Goal: Task Accomplishment & Management: Use online tool/utility

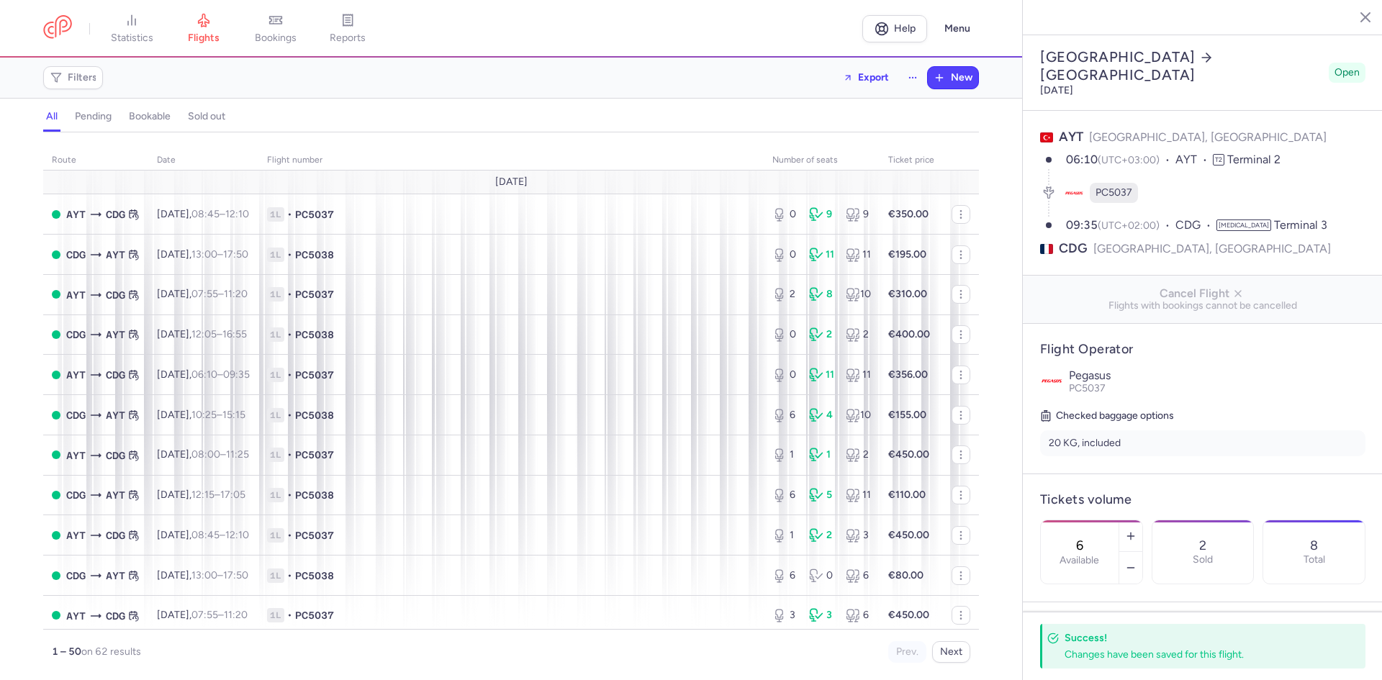
select select "hours"
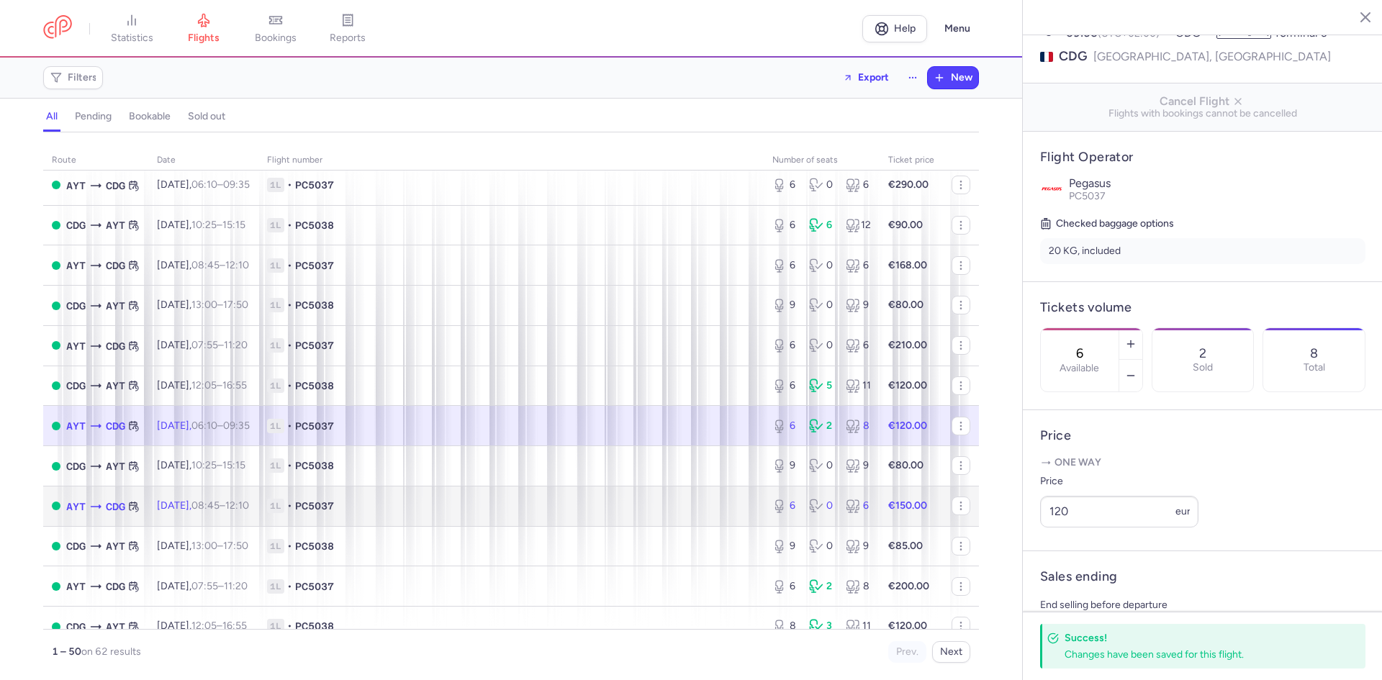
click at [409, 503] on span "1L • PC5037" at bounding box center [511, 506] width 488 height 14
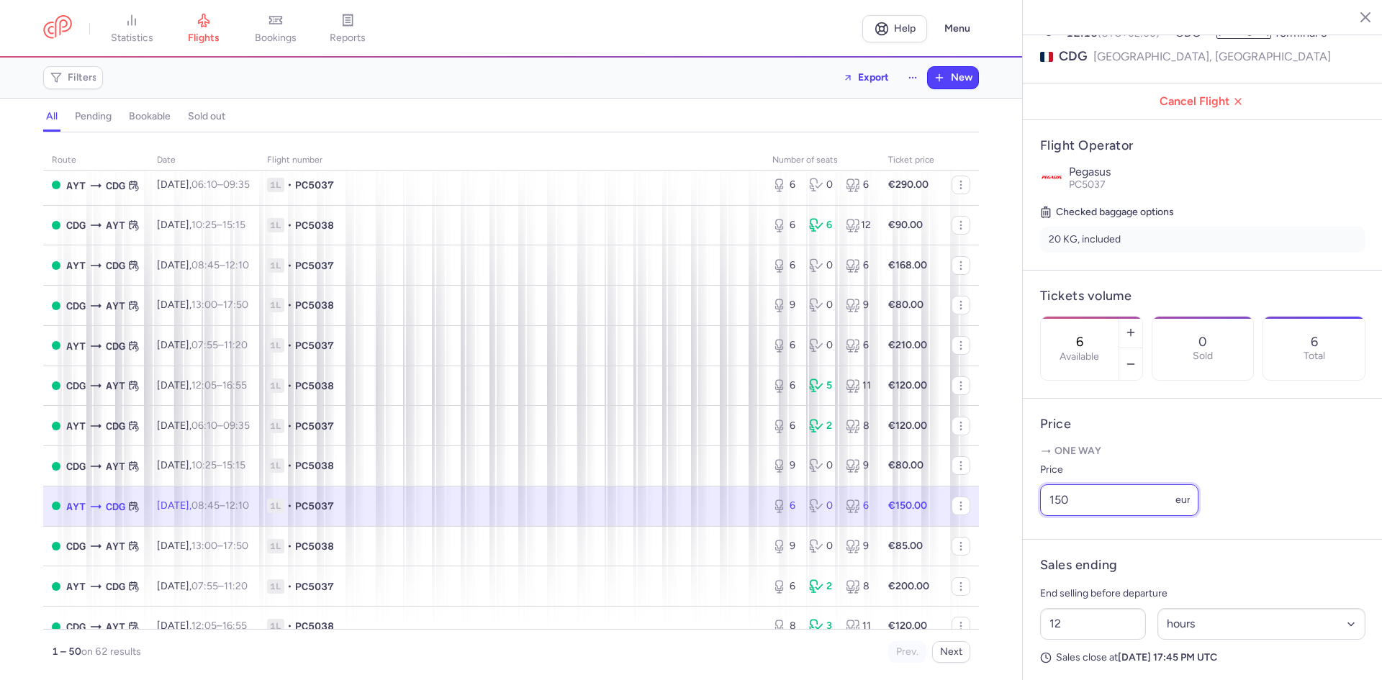
drag, startPoint x: 1101, startPoint y: 521, endPoint x: 1048, endPoint y: 521, distance: 52.5
click at [1048, 516] on input "150" at bounding box center [1119, 500] width 158 height 32
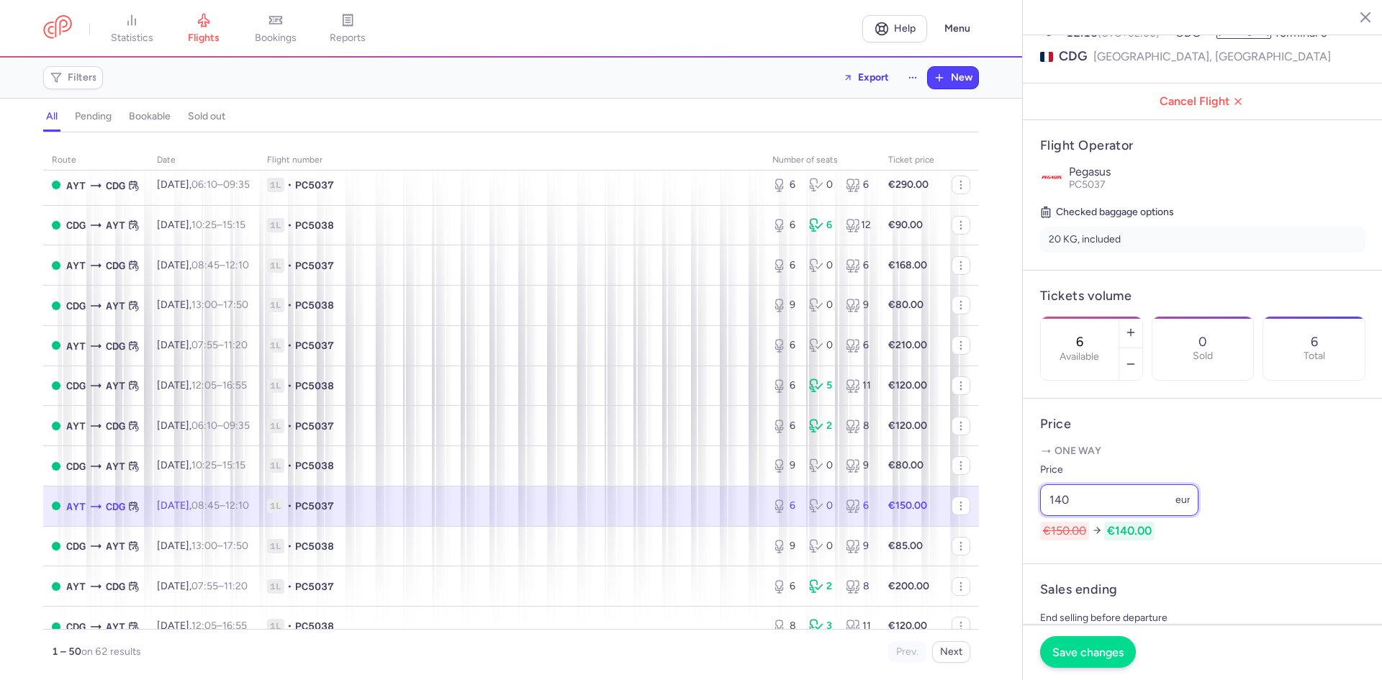
type input "140"
click at [1057, 651] on span "Save changes" at bounding box center [1087, 652] width 71 height 13
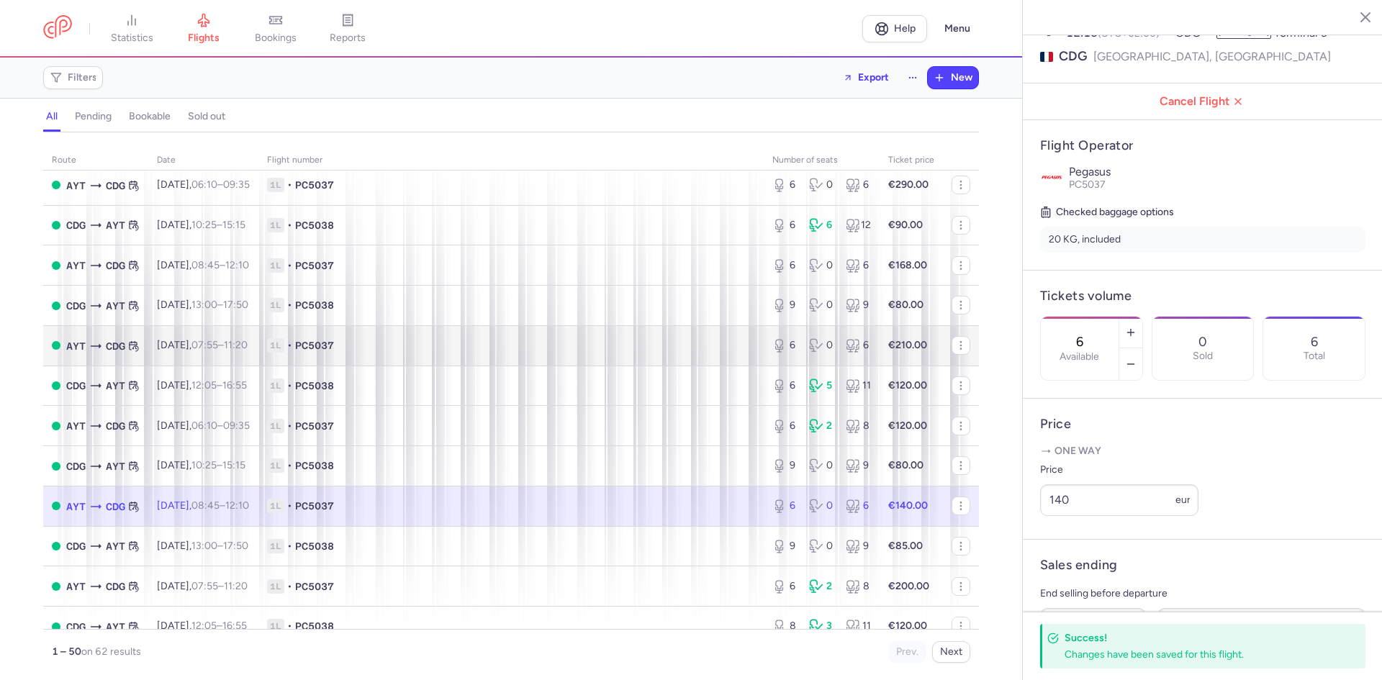
scroll to position [960, 0]
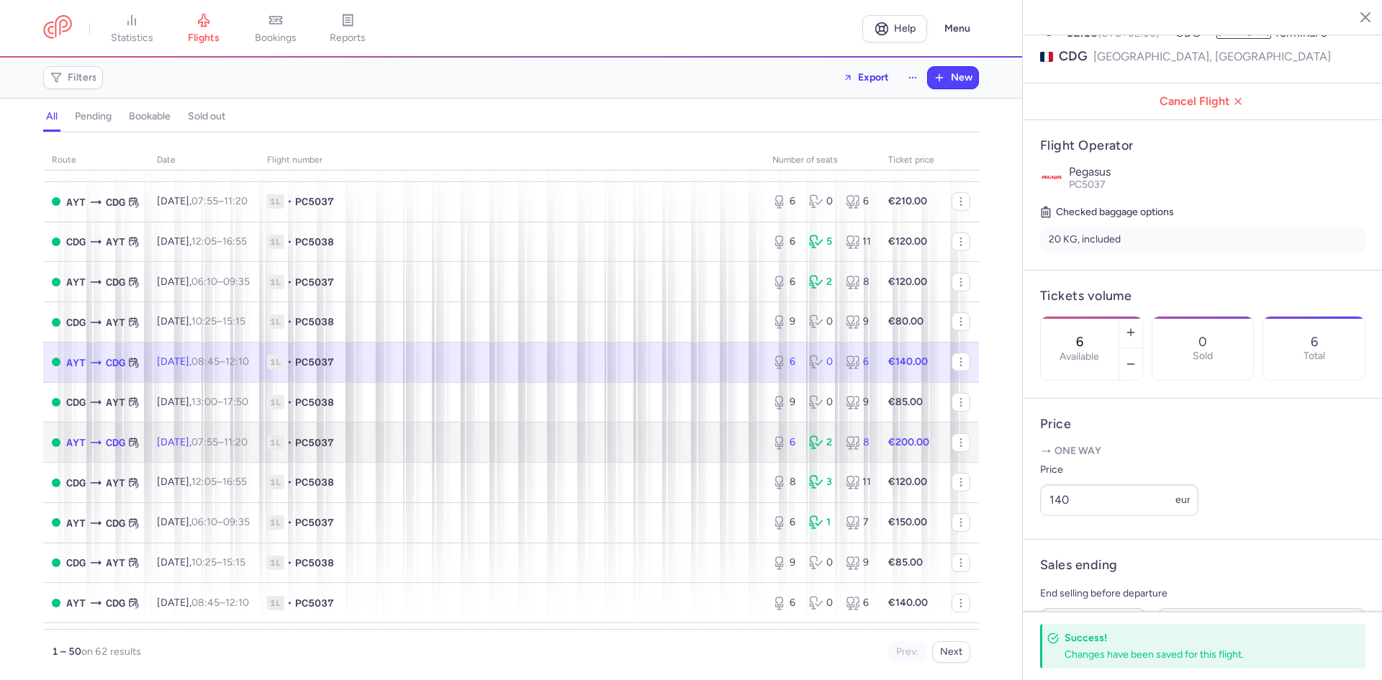
click at [546, 448] on span "1L • PC5037" at bounding box center [511, 443] width 488 height 14
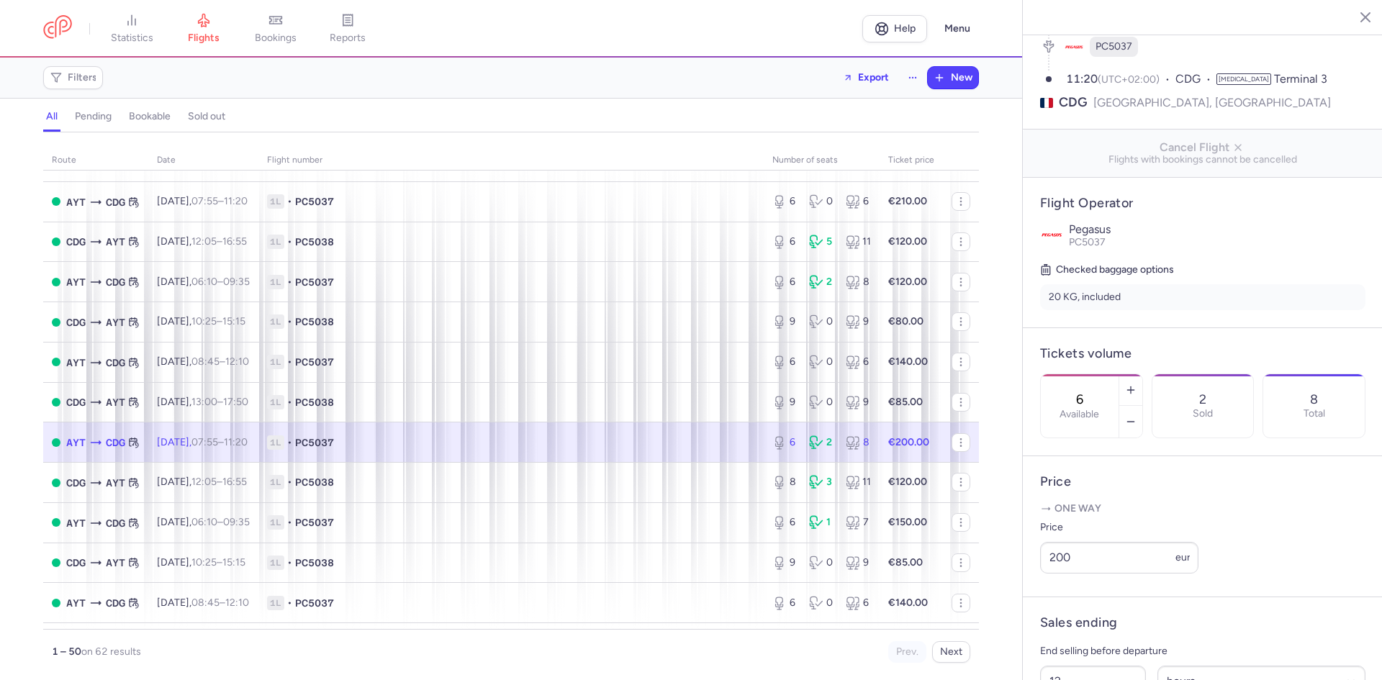
scroll to position [158, 0]
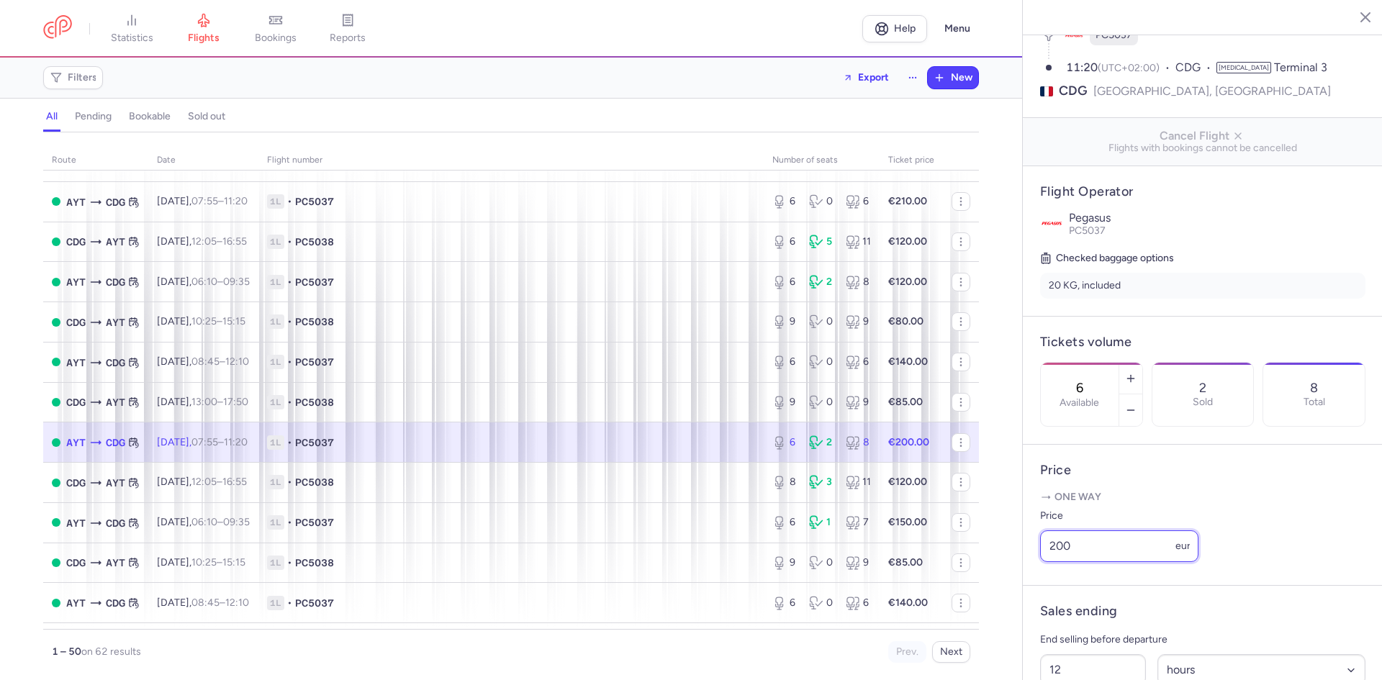
drag, startPoint x: 1115, startPoint y: 571, endPoint x: 1035, endPoint y: 563, distance: 80.3
click at [1035, 563] on article "Price One way Price 200 eur" at bounding box center [1203, 515] width 360 height 141
type input "195"
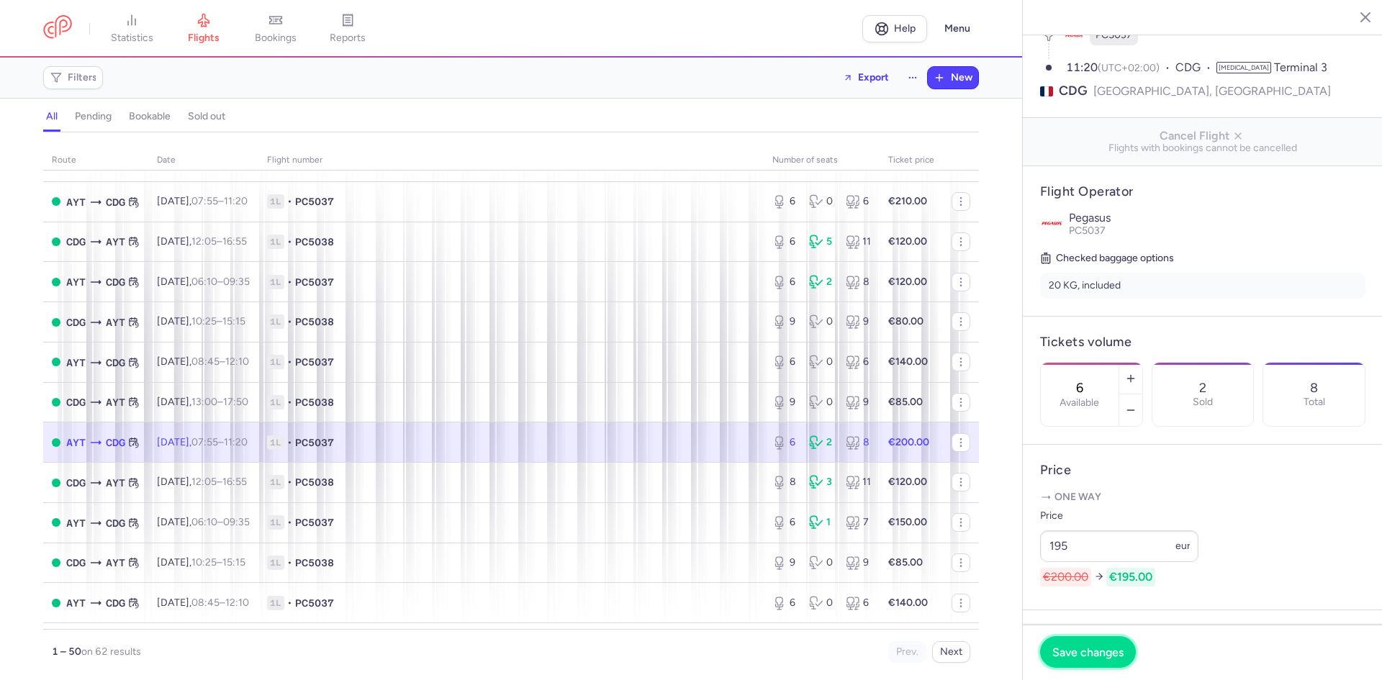
click at [1098, 649] on span "Save changes" at bounding box center [1087, 652] width 71 height 13
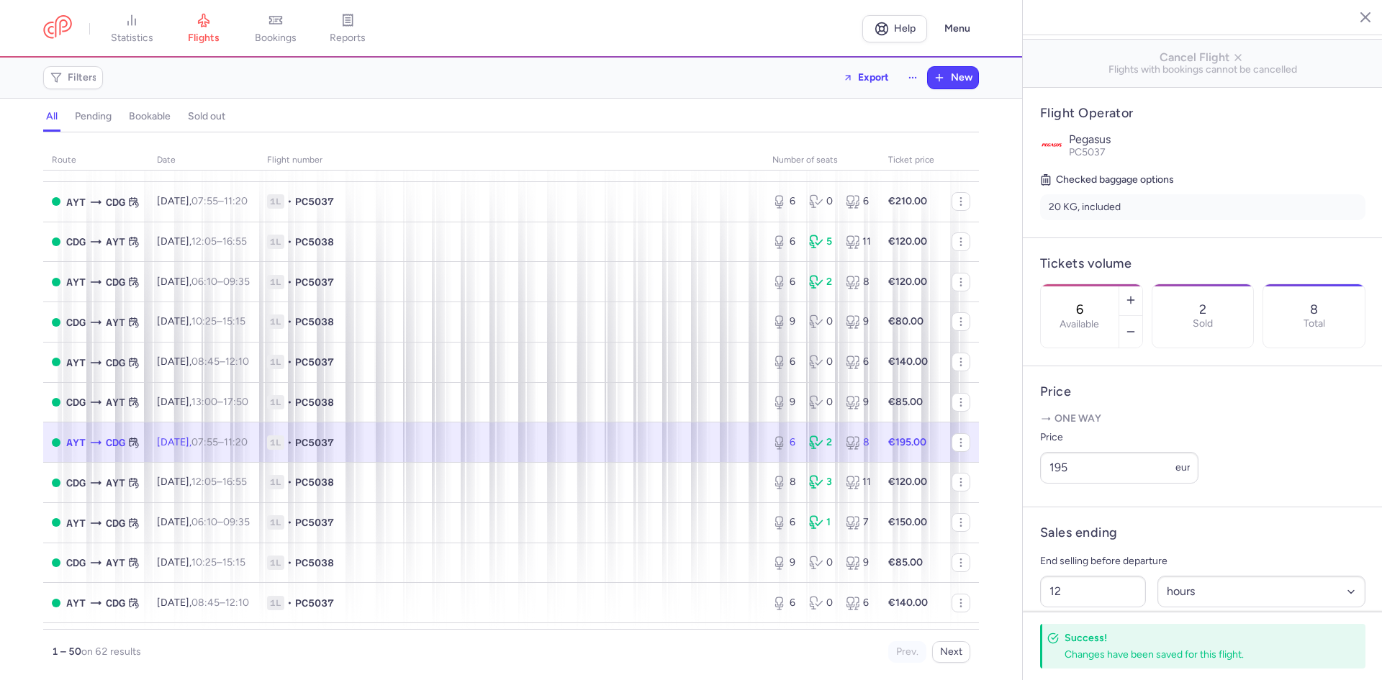
scroll to position [82, 0]
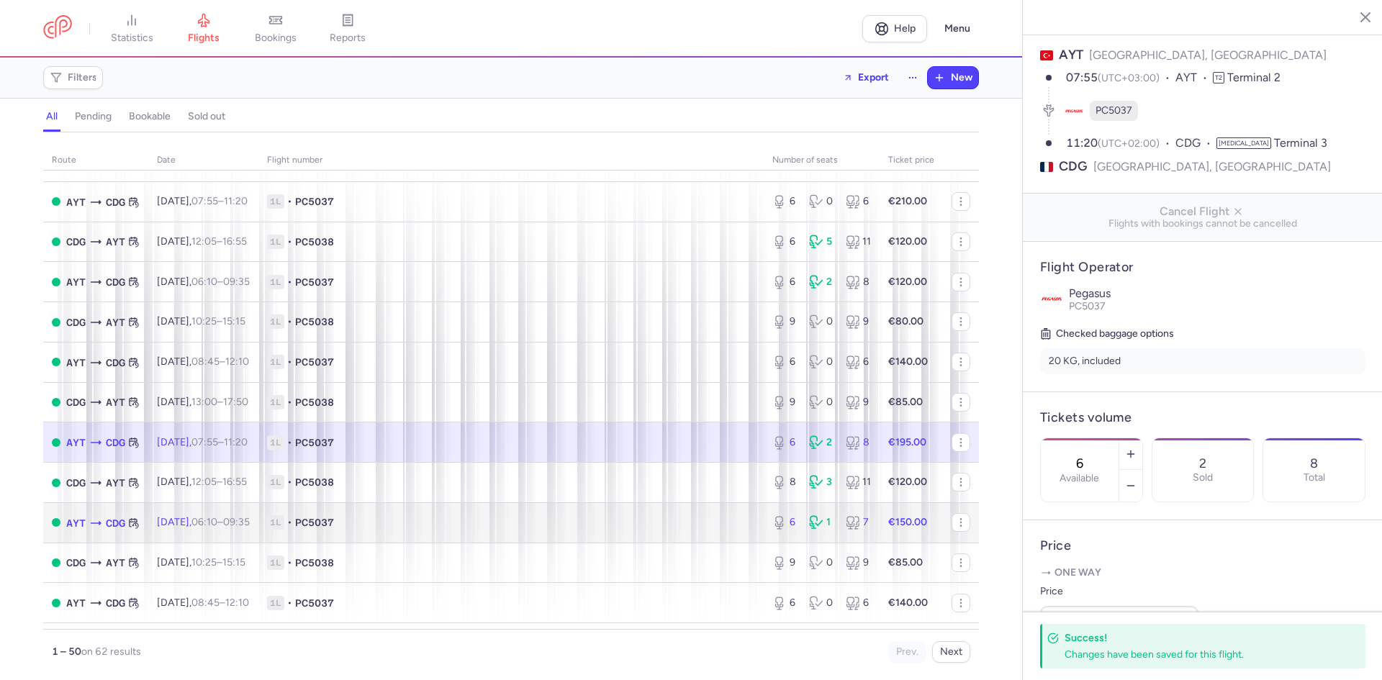
click at [541, 523] on span "1L • PC5037" at bounding box center [511, 522] width 488 height 14
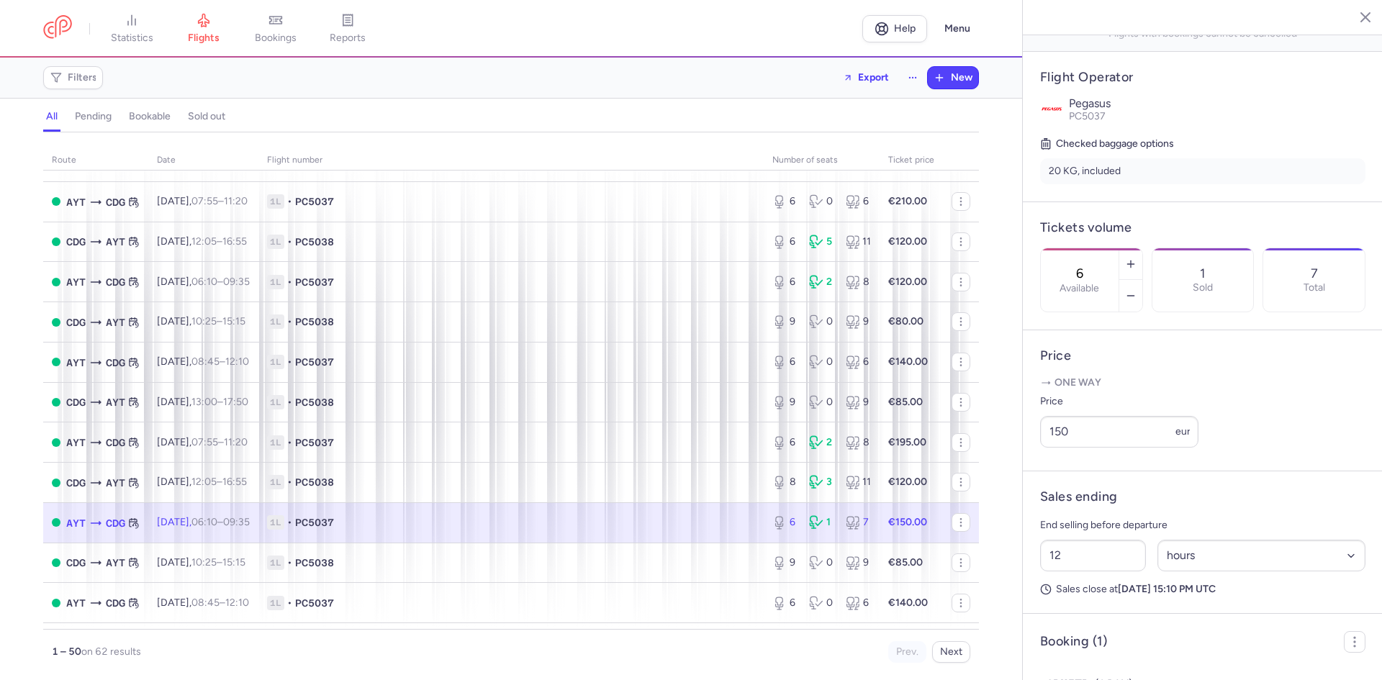
scroll to position [350, 0]
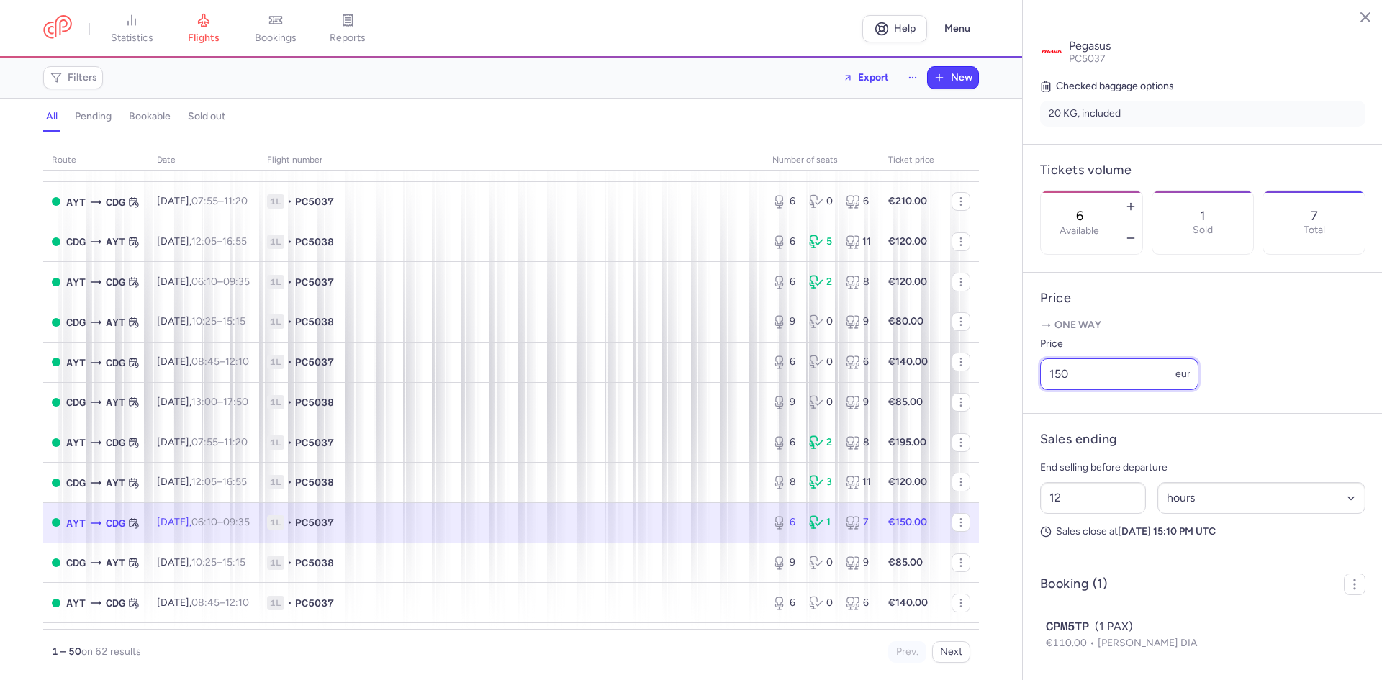
drag, startPoint x: 1093, startPoint y: 379, endPoint x: 1024, endPoint y: 378, distance: 69.1
click at [1024, 378] on article "Price One way Price 150 eur" at bounding box center [1203, 343] width 360 height 141
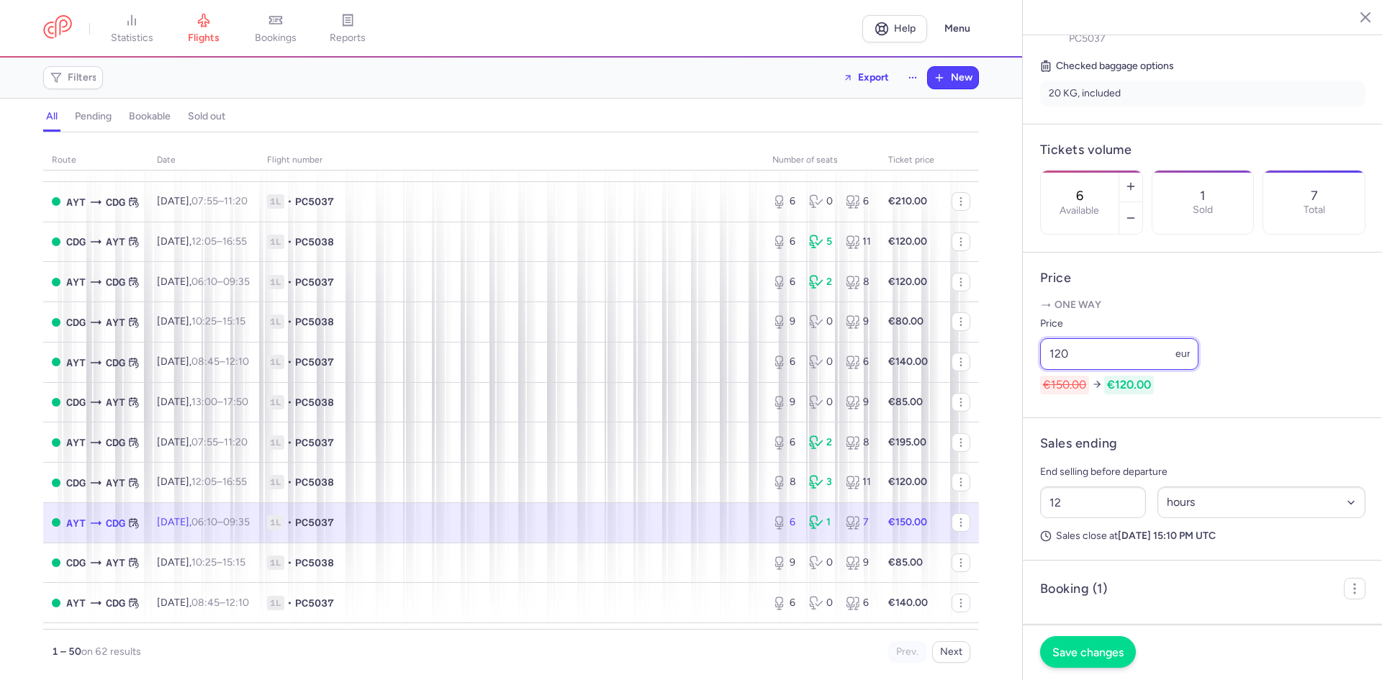
type input "120"
click at [1073, 654] on span "Save changes" at bounding box center [1087, 652] width 71 height 13
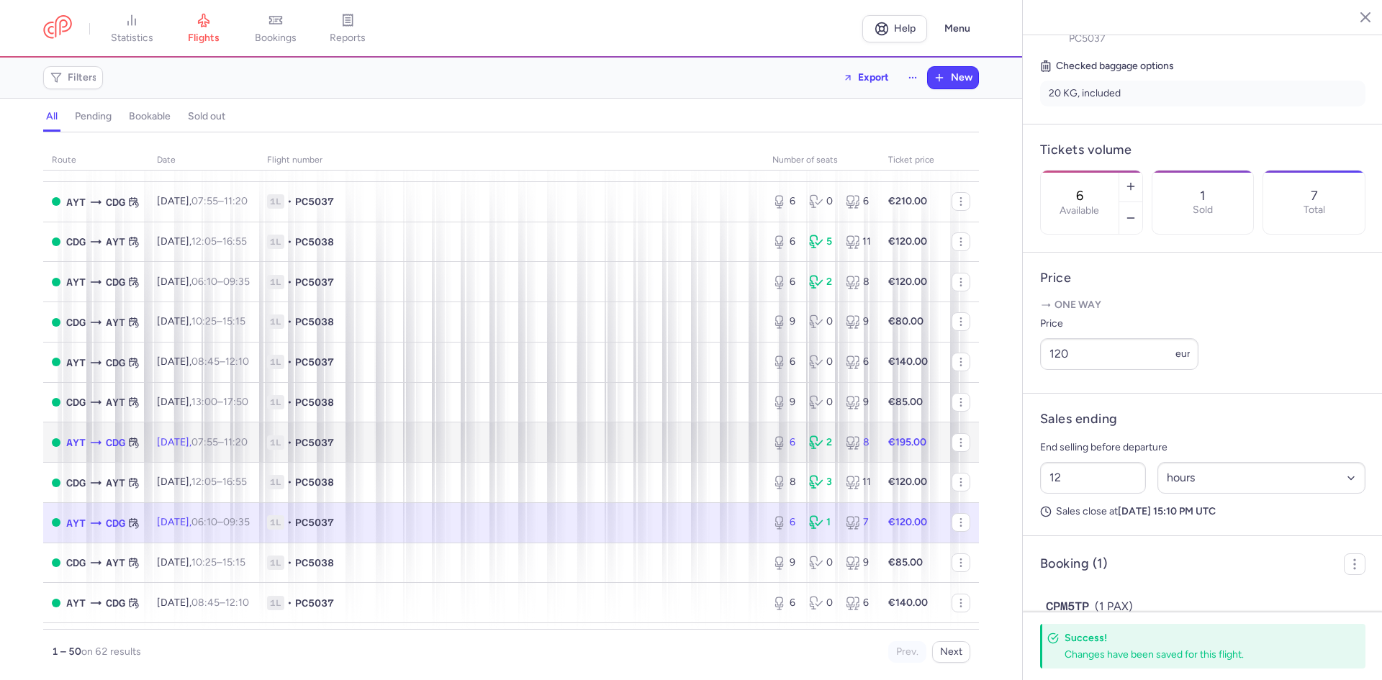
click at [258, 436] on td "[DATE] 07:55 – 11:20 +0" at bounding box center [203, 443] width 110 height 40
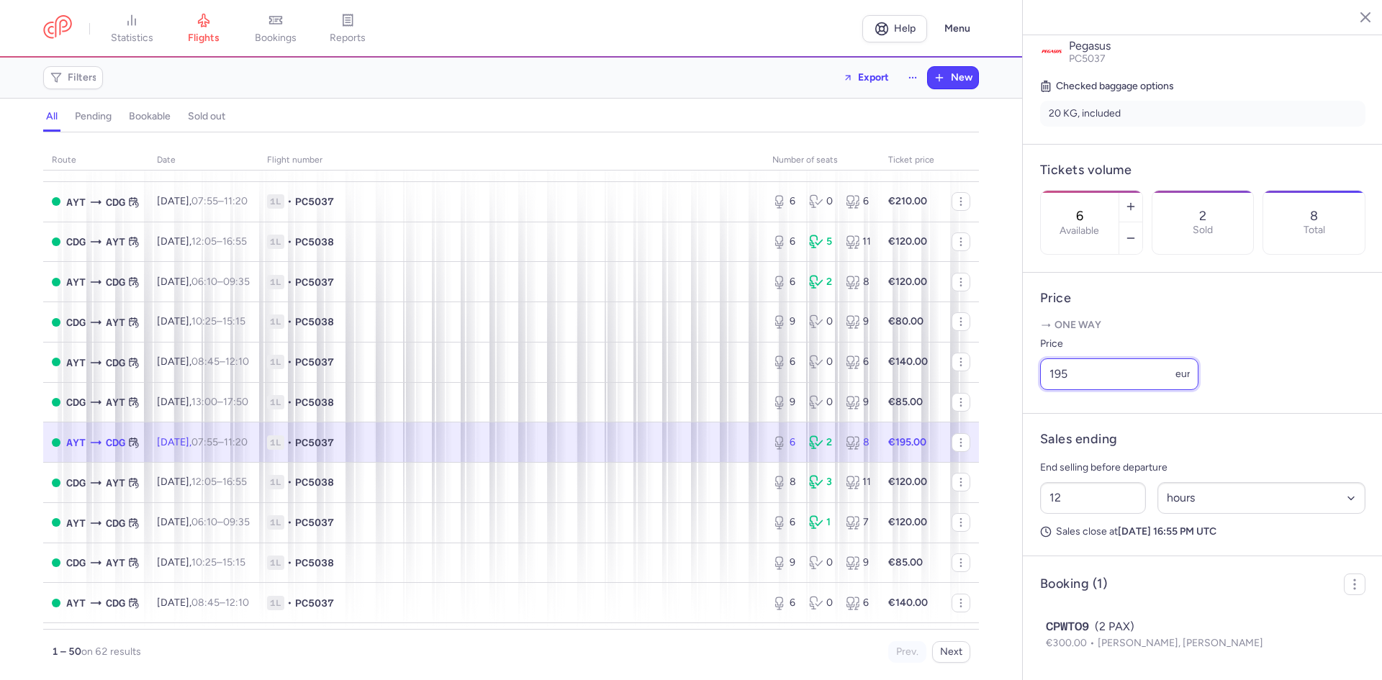
click at [1084, 375] on input "195" at bounding box center [1119, 374] width 158 height 32
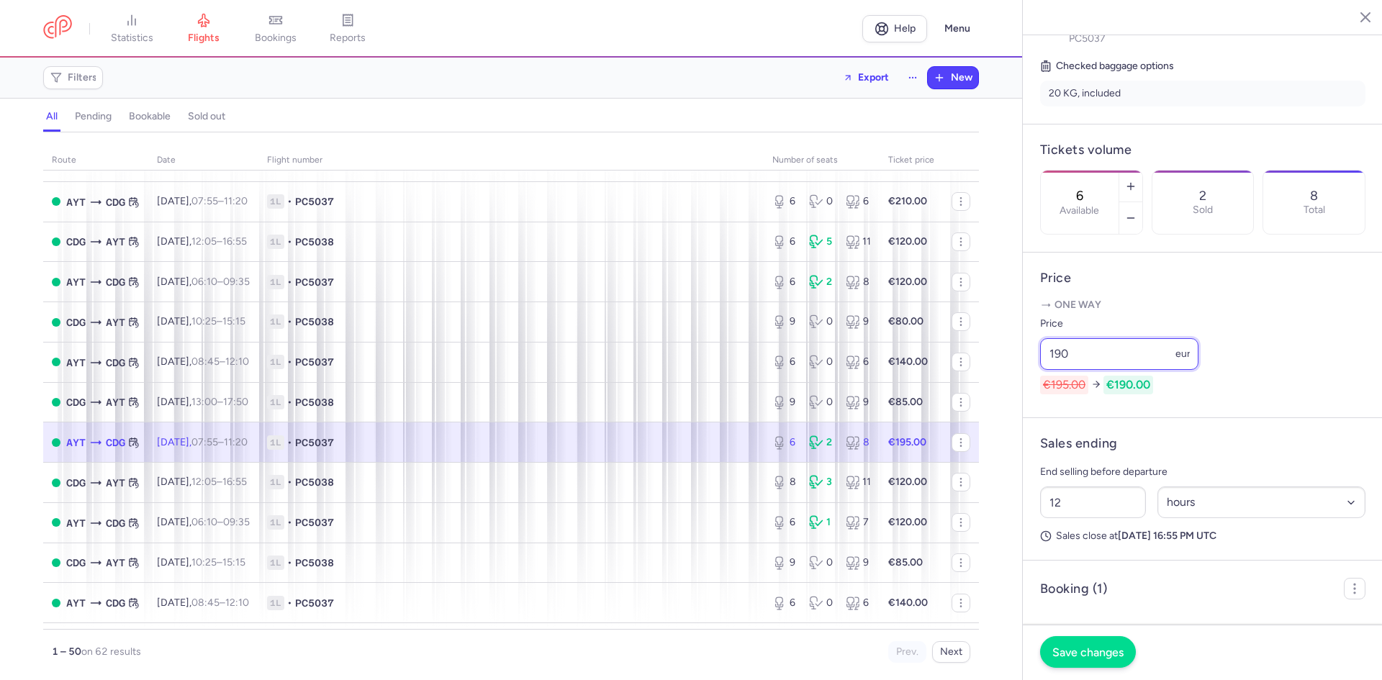
type input "190"
click at [1111, 651] on span "Save changes" at bounding box center [1087, 652] width 71 height 13
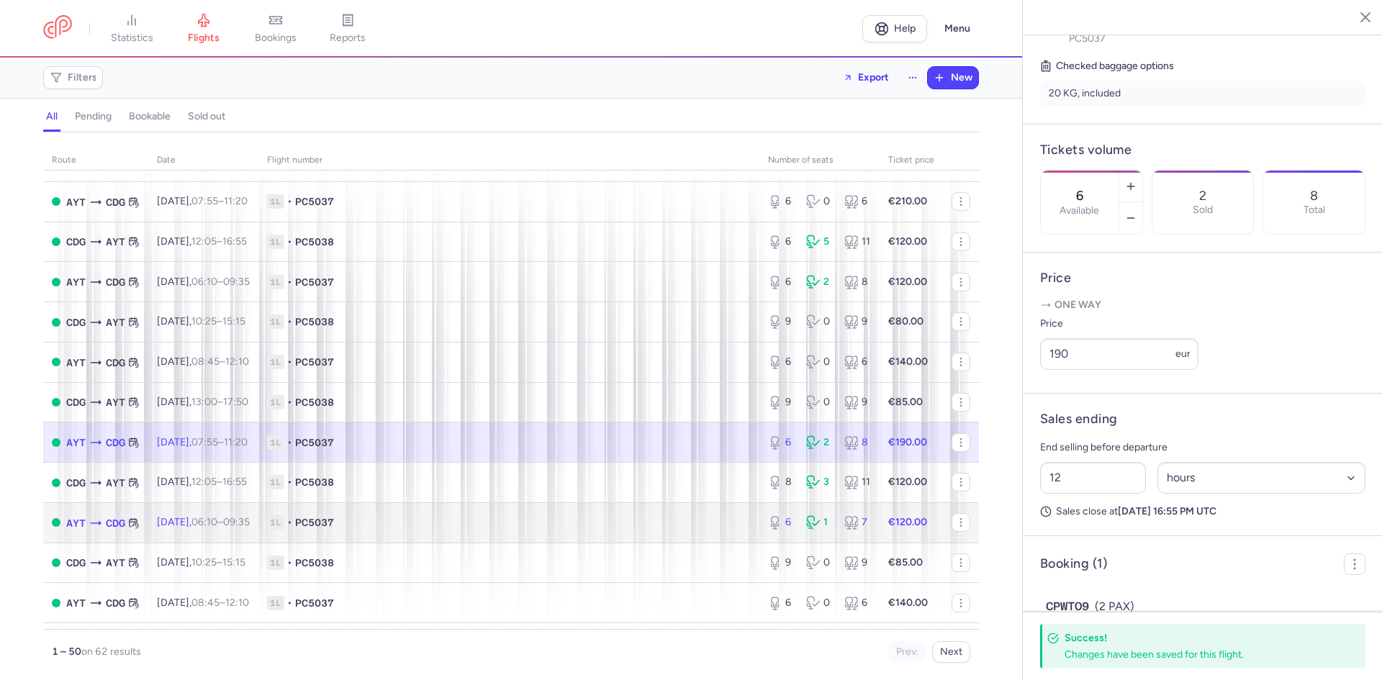
click at [383, 507] on td "1L • PC5037" at bounding box center [508, 522] width 501 height 40
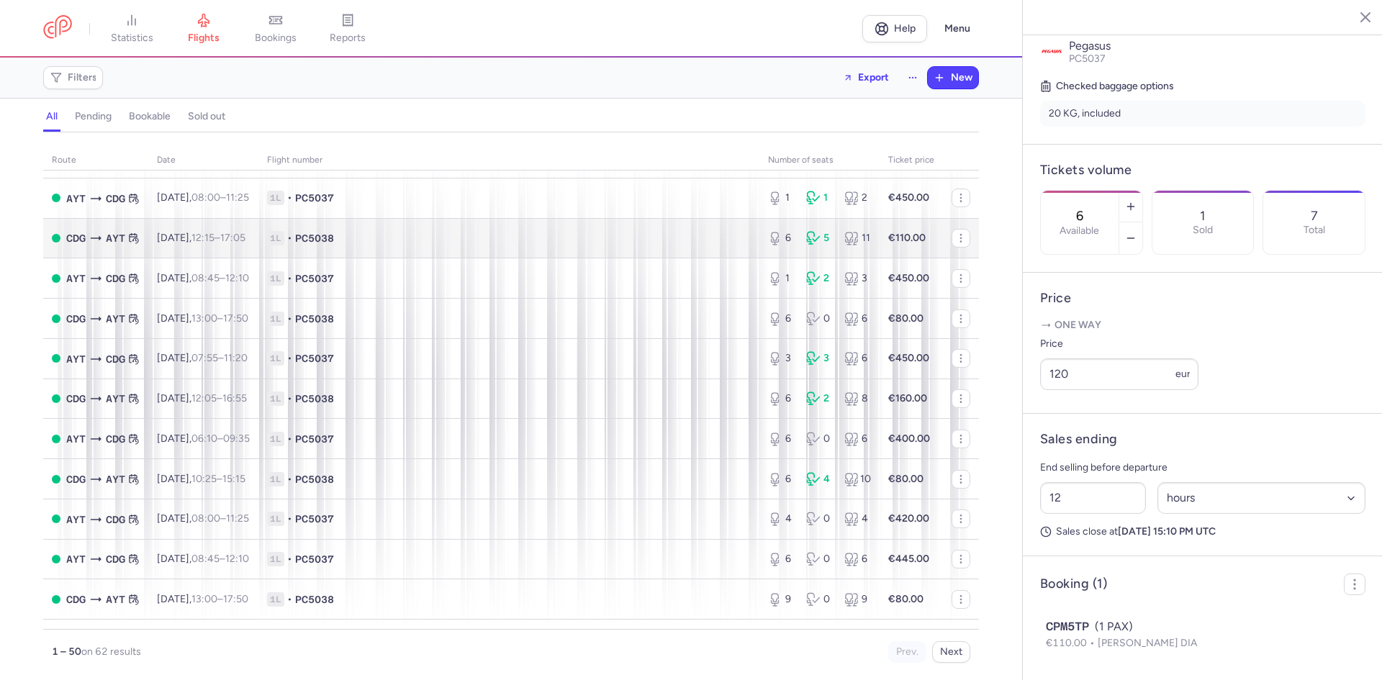
scroll to position [96, 0]
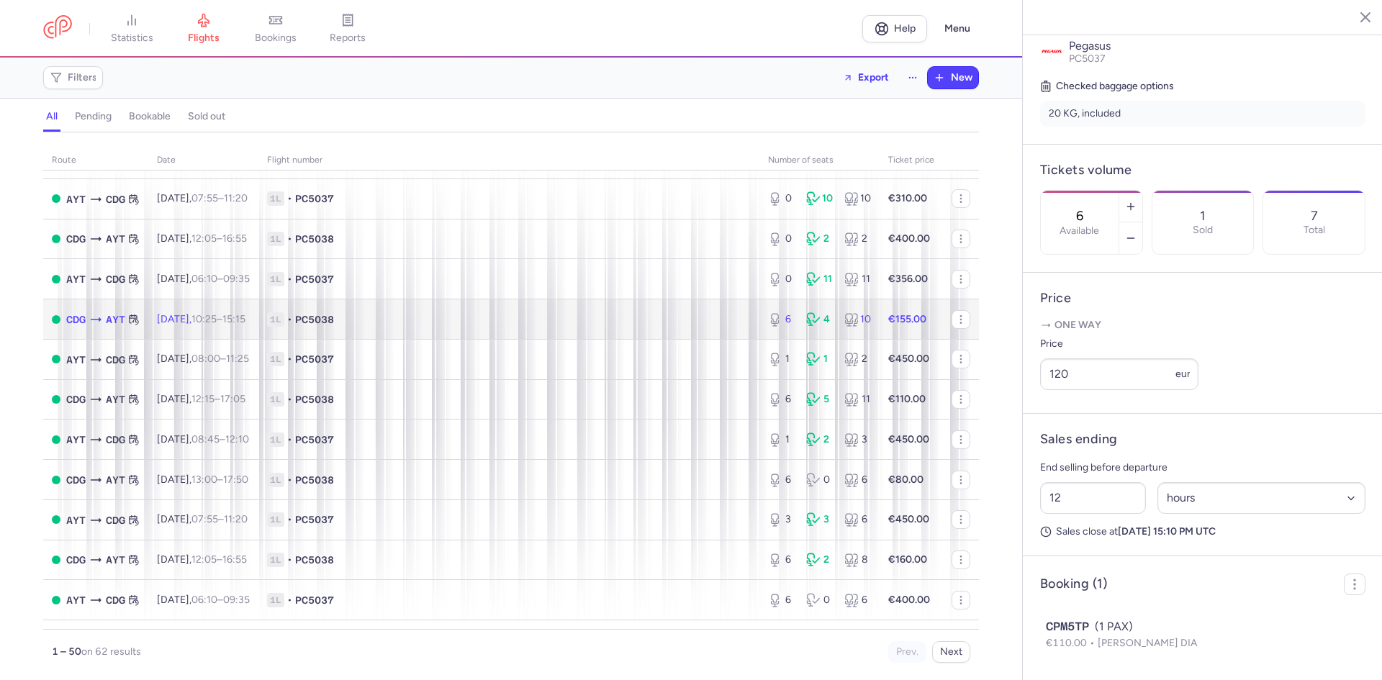
click at [377, 320] on span "1L • PC5038" at bounding box center [509, 319] width 484 height 14
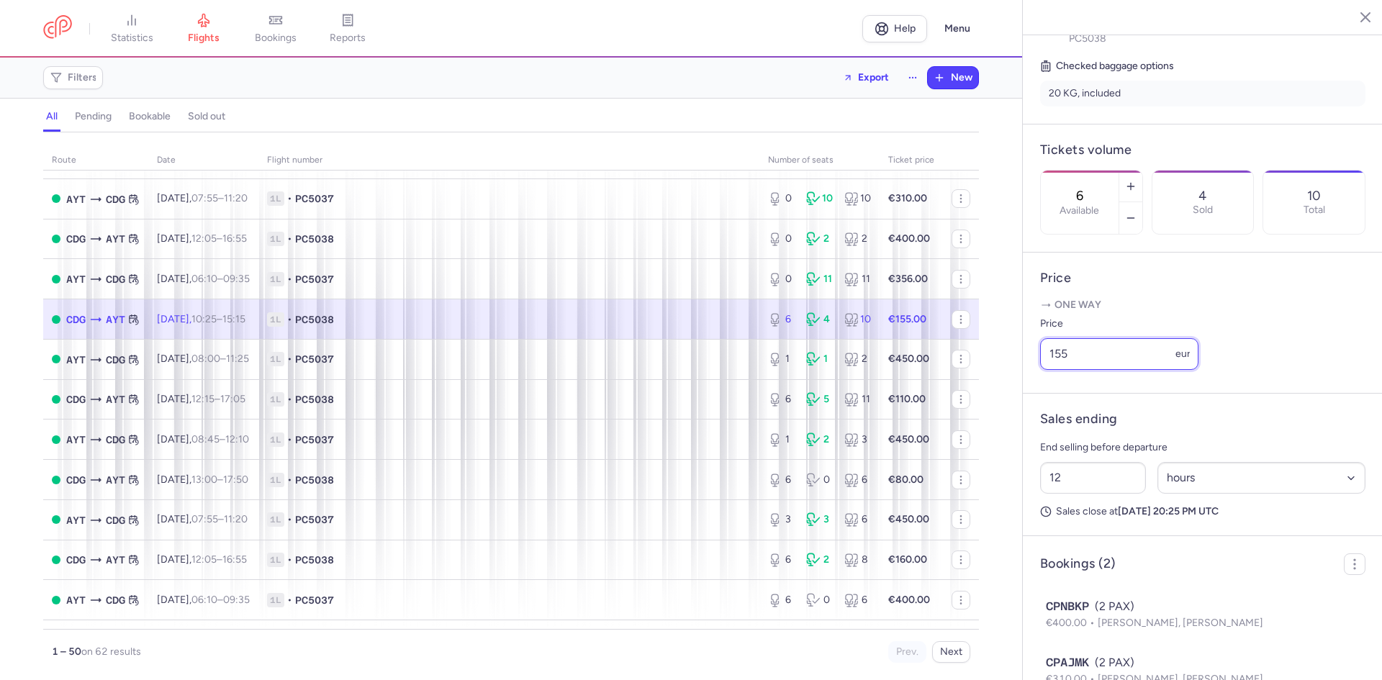
click at [1096, 370] on input "155" at bounding box center [1119, 354] width 158 height 32
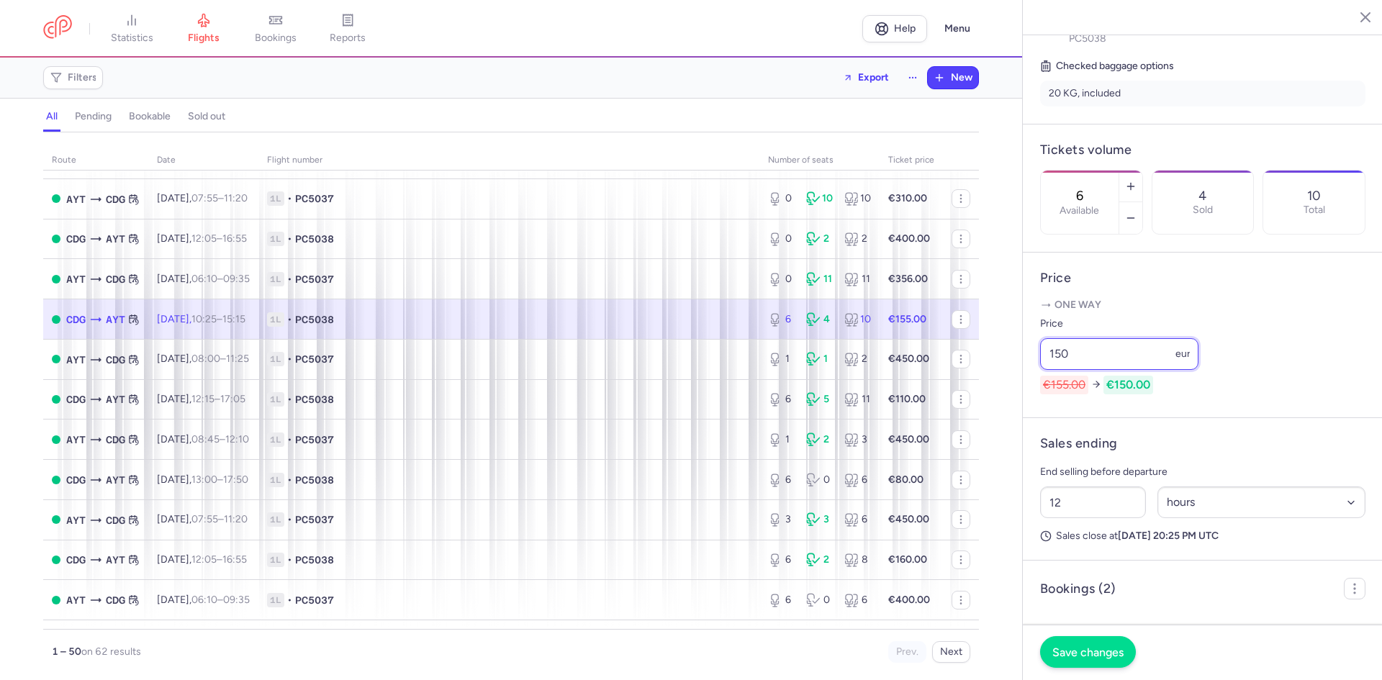
type input "150"
click at [1104, 648] on span "Save changes" at bounding box center [1087, 652] width 71 height 13
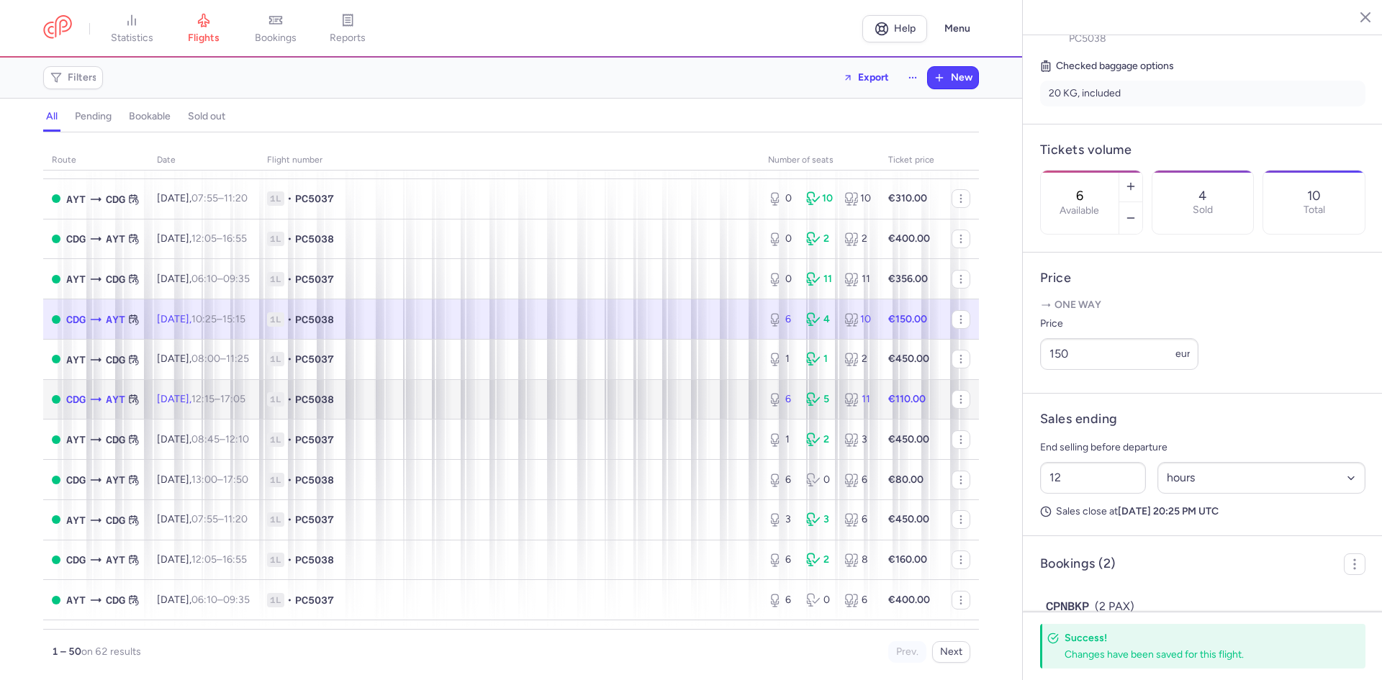
click at [245, 402] on span "12:15 – 17:05 +0" at bounding box center [218, 399] width 54 height 12
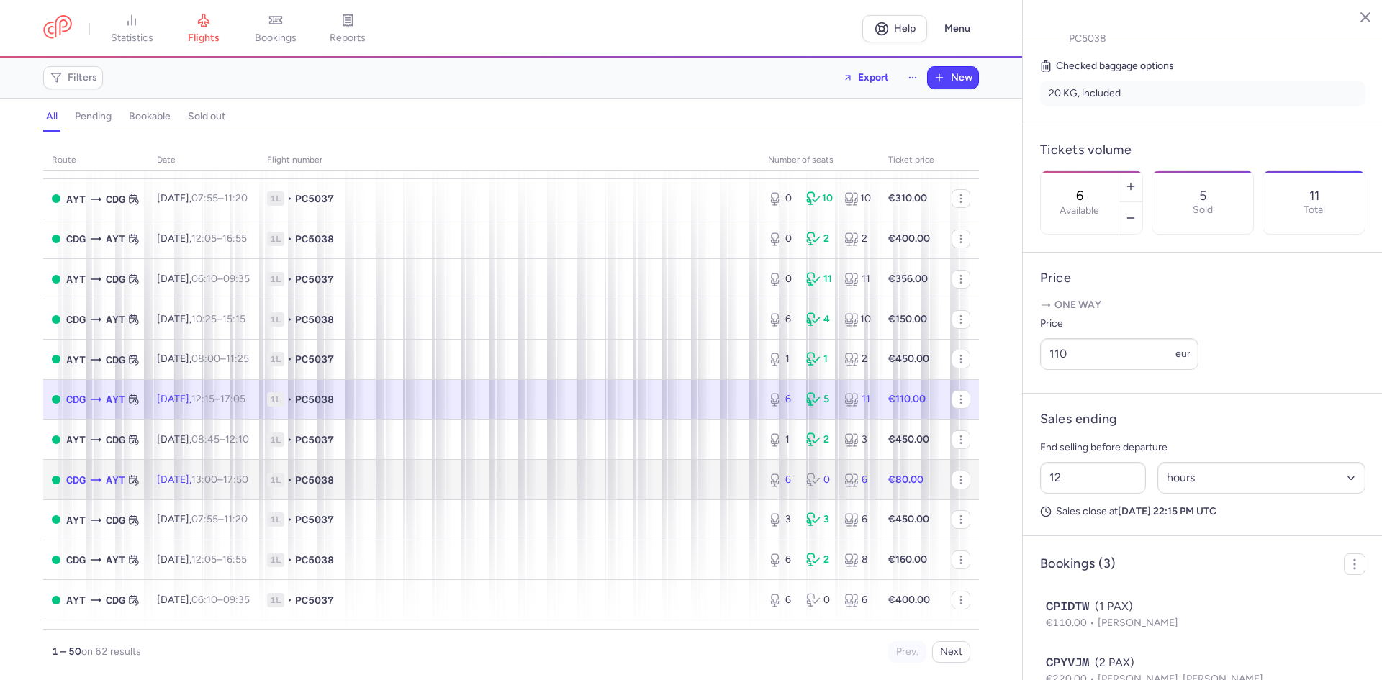
click at [446, 488] on td "1L • PC5038" at bounding box center [508, 480] width 501 height 40
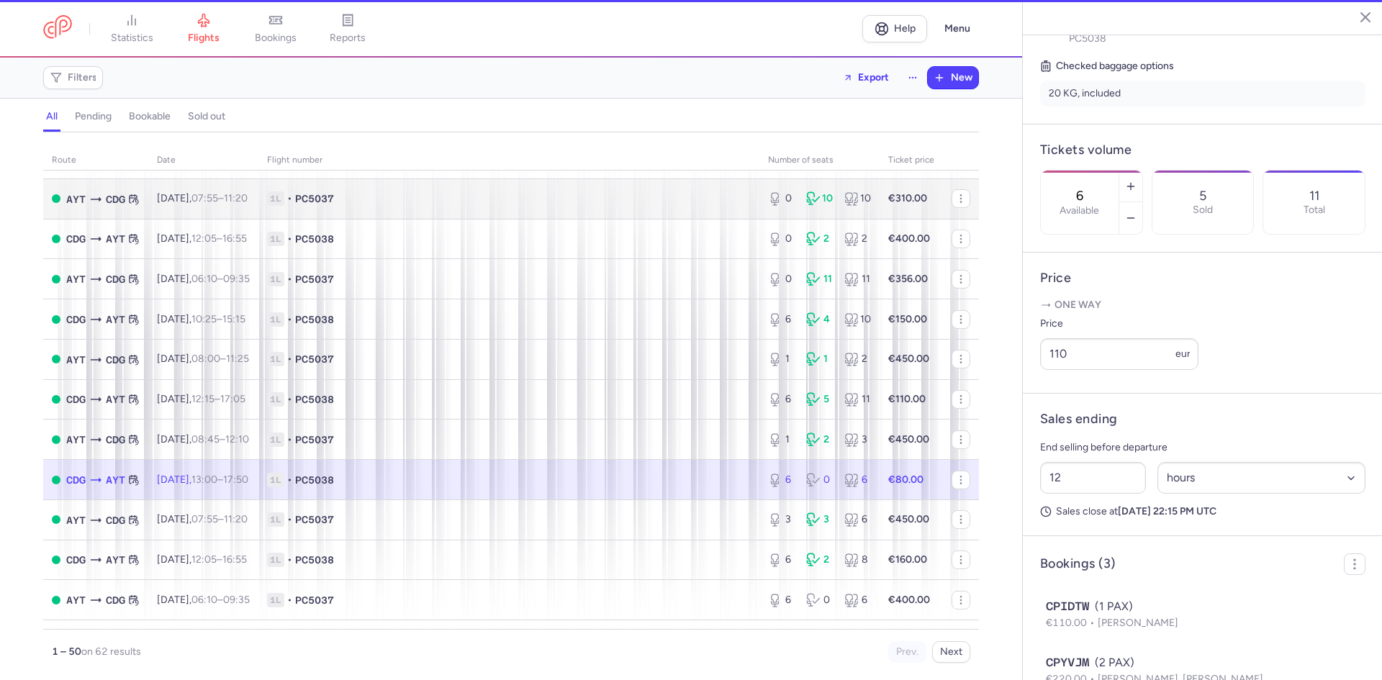
scroll to position [312, 0]
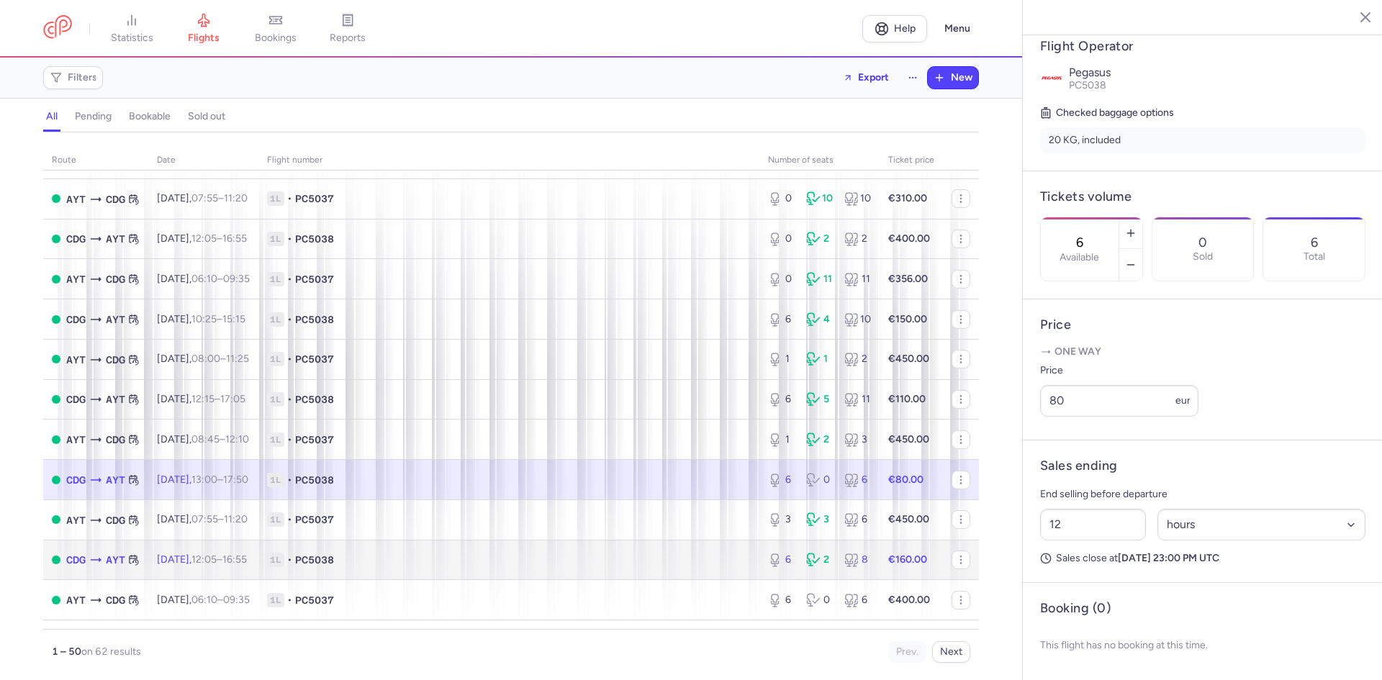
click at [592, 555] on span "1L • PC5038" at bounding box center [509, 560] width 484 height 14
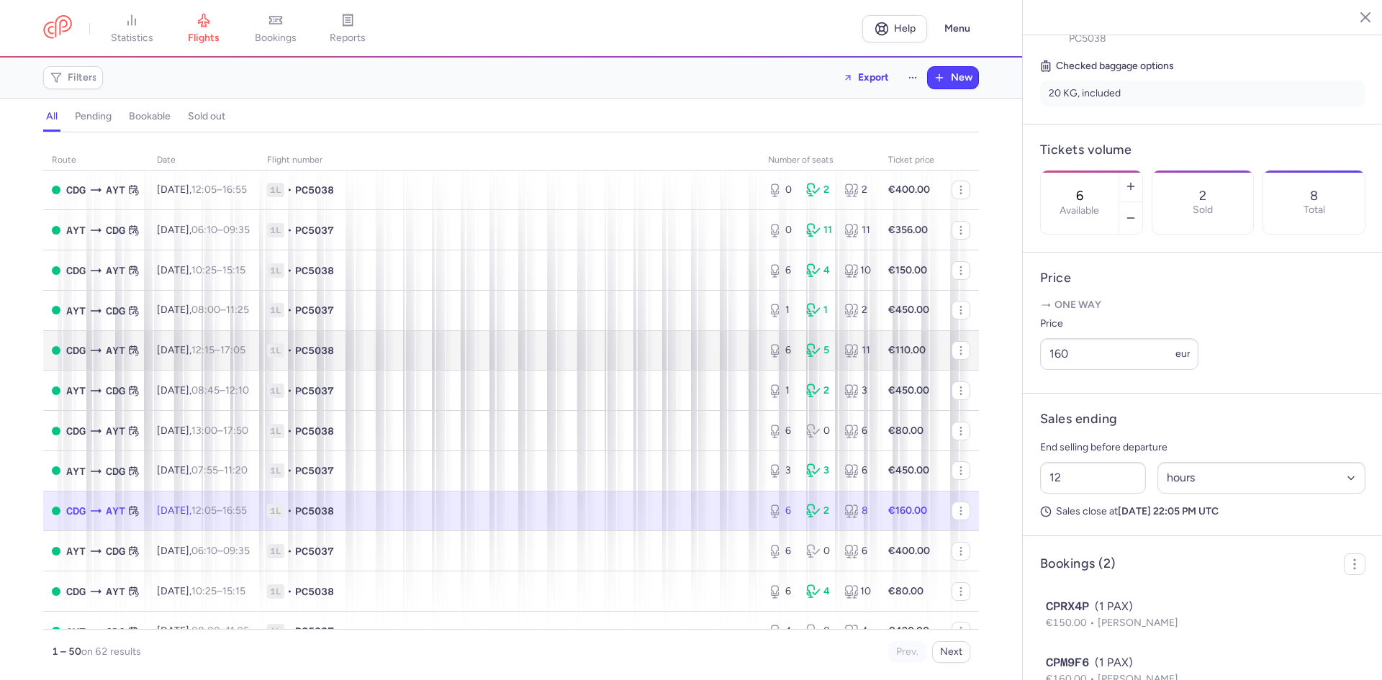
scroll to position [336, 0]
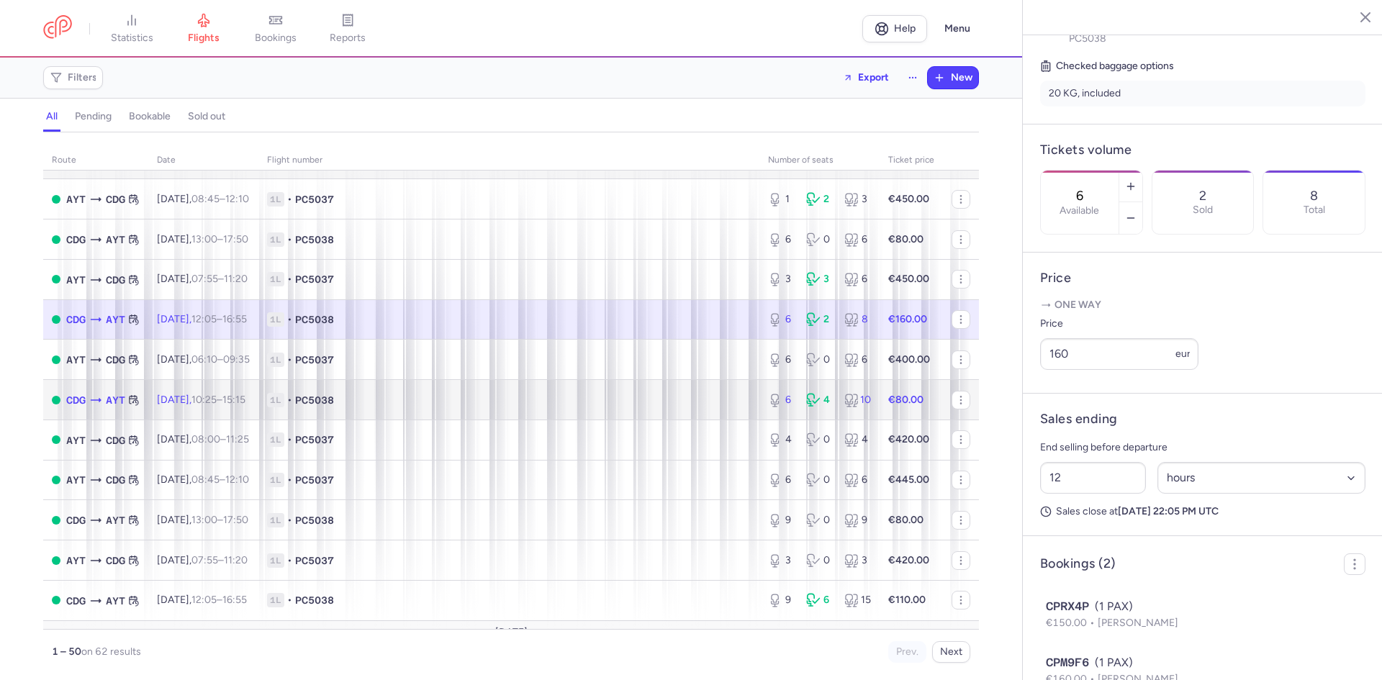
click at [439, 386] on td "1L • PC5038" at bounding box center [508, 400] width 501 height 40
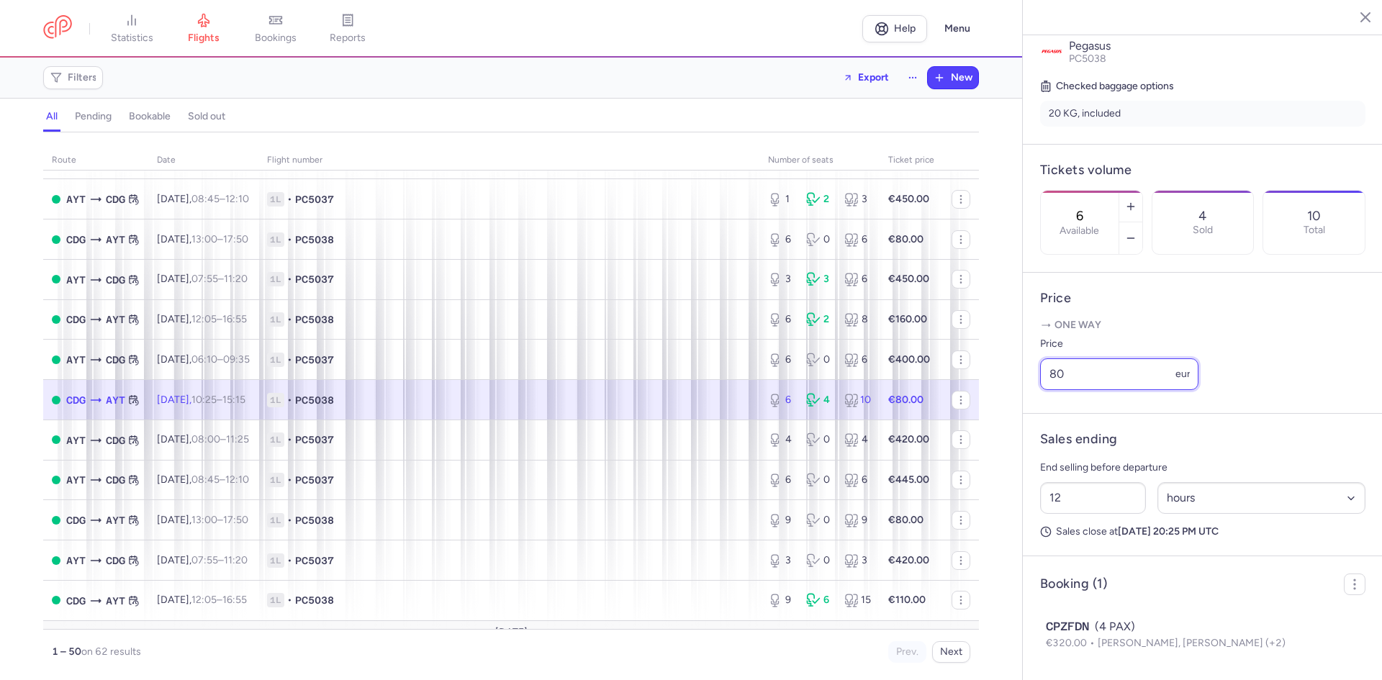
drag, startPoint x: 1070, startPoint y: 374, endPoint x: 1038, endPoint y: 376, distance: 31.7
click at [1038, 376] on article "Price One way Price 80 eur" at bounding box center [1203, 343] width 360 height 141
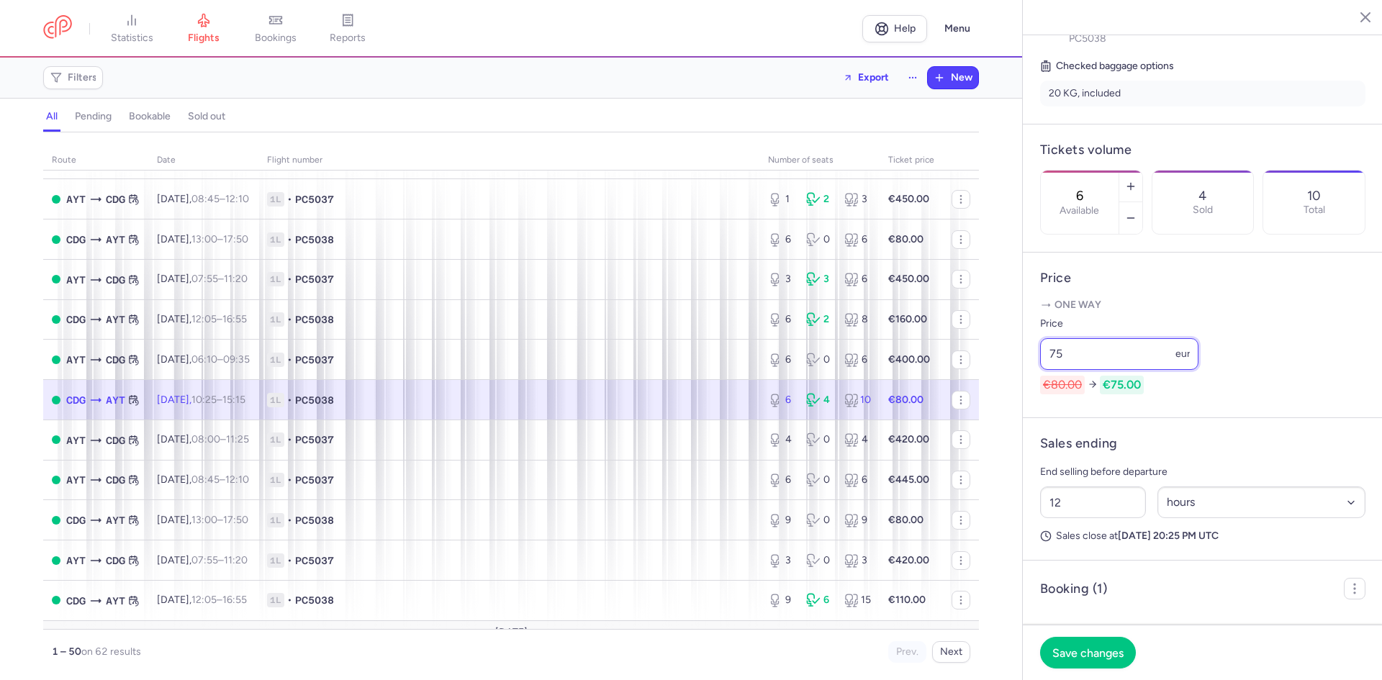
drag, startPoint x: 1077, startPoint y: 381, endPoint x: 1055, endPoint y: 381, distance: 21.6
click at [1055, 370] on input "75" at bounding box center [1119, 354] width 158 height 32
type input "75"
click at [1232, 286] on h4 "Price" at bounding box center [1202, 278] width 325 height 17
click at [1348, 15] on icon "button" at bounding box center [1355, 16] width 14 height 14
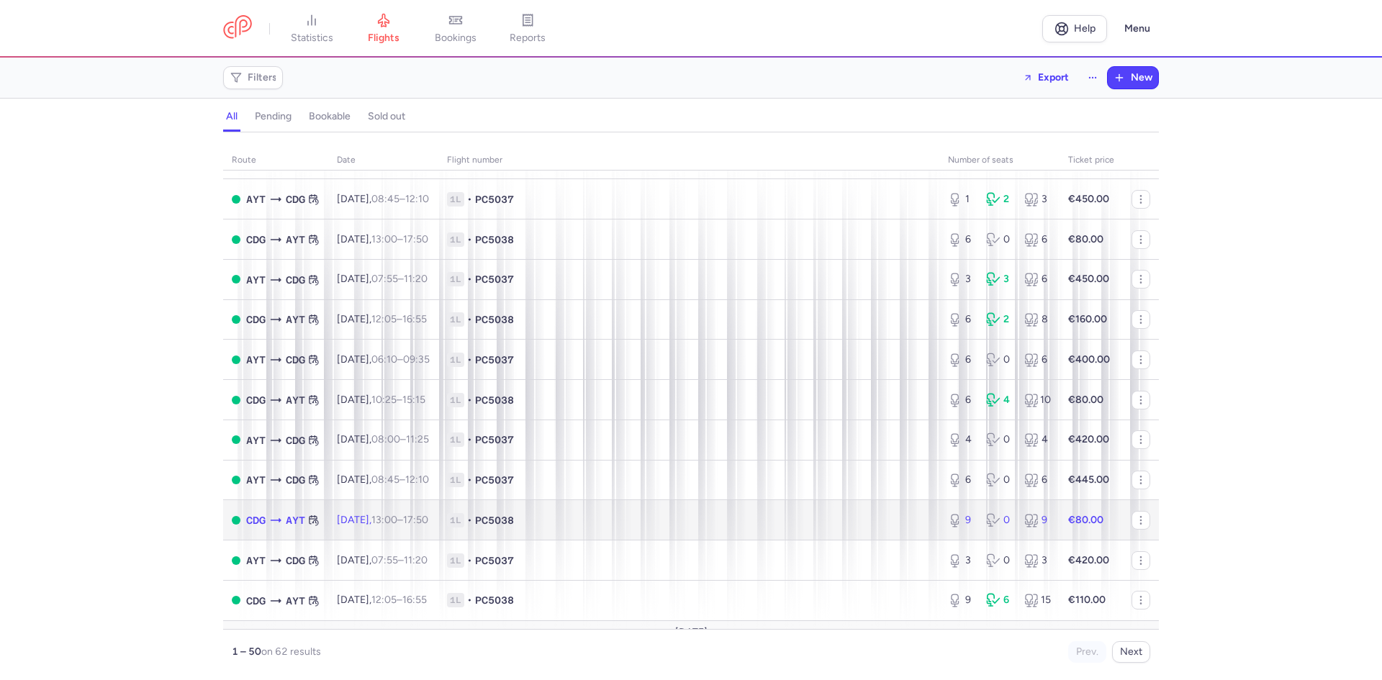
click at [381, 527] on td "[DATE] 13:00 – 17:50 +0" at bounding box center [383, 520] width 110 height 40
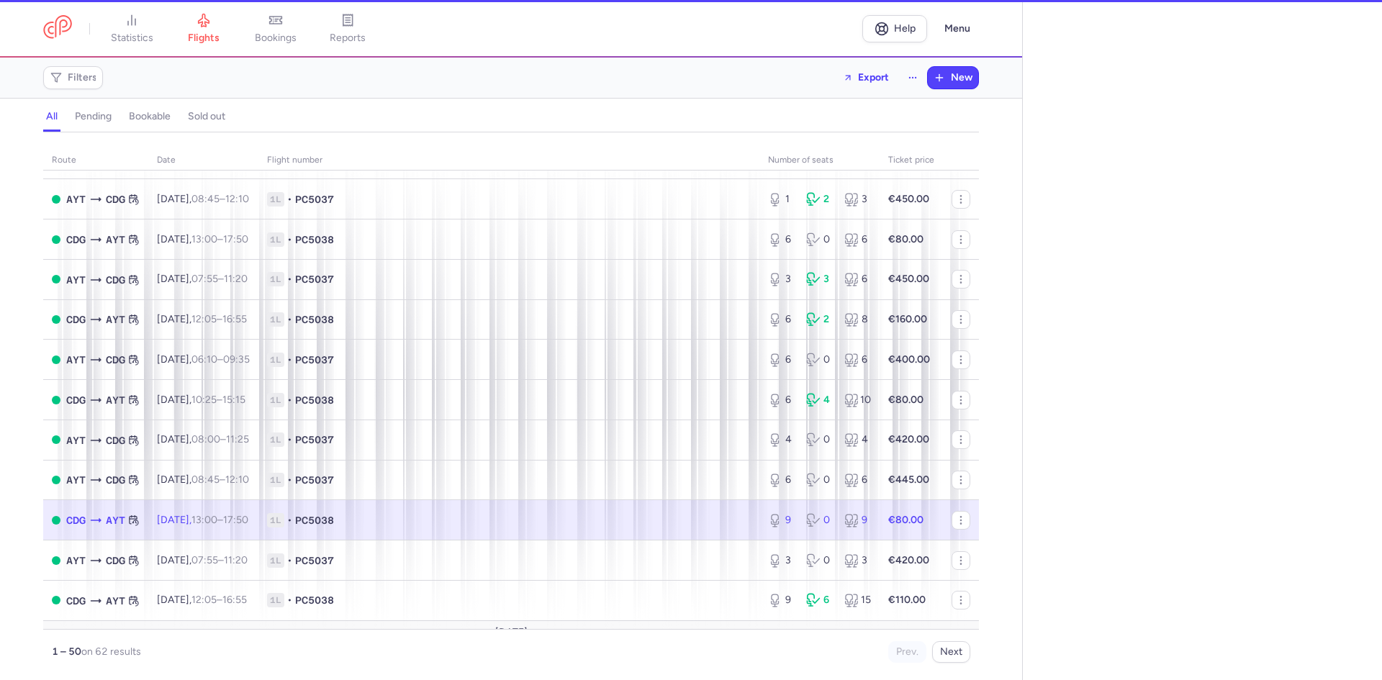
select select "hours"
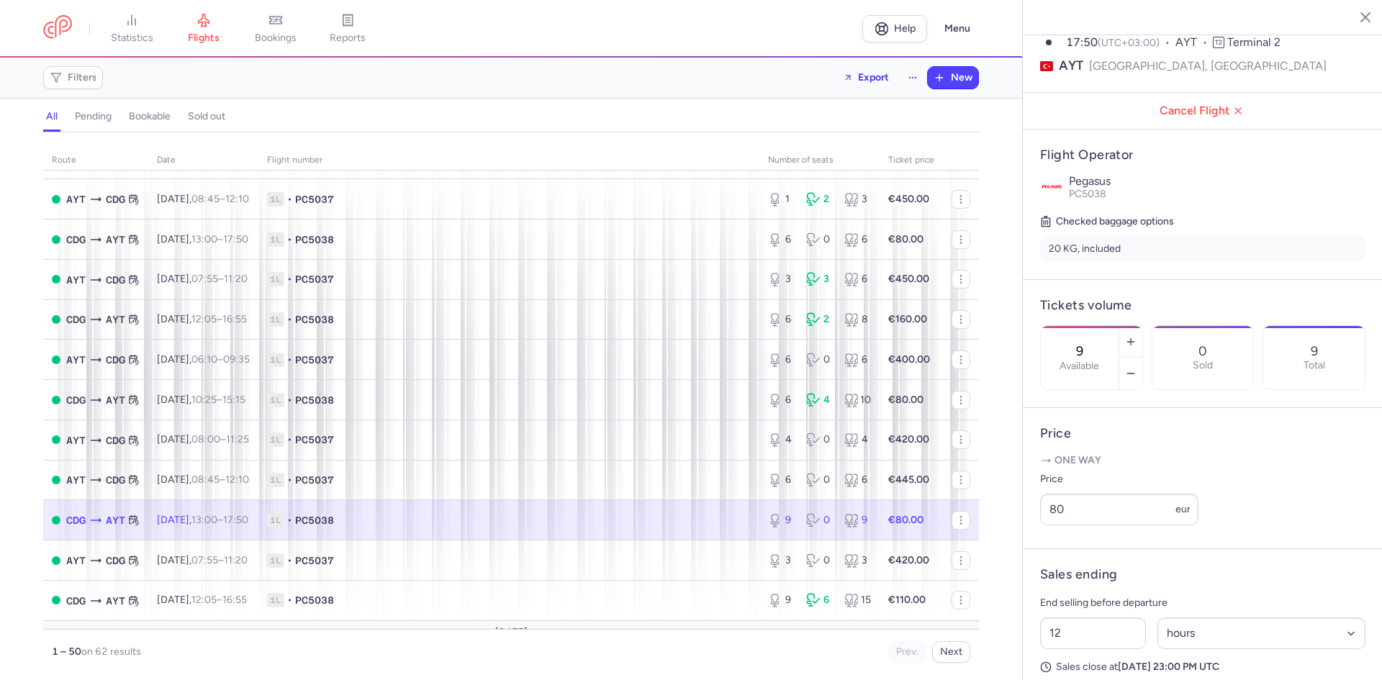
scroll to position [192, 0]
